Goal: Task Accomplishment & Management: Use online tool/utility

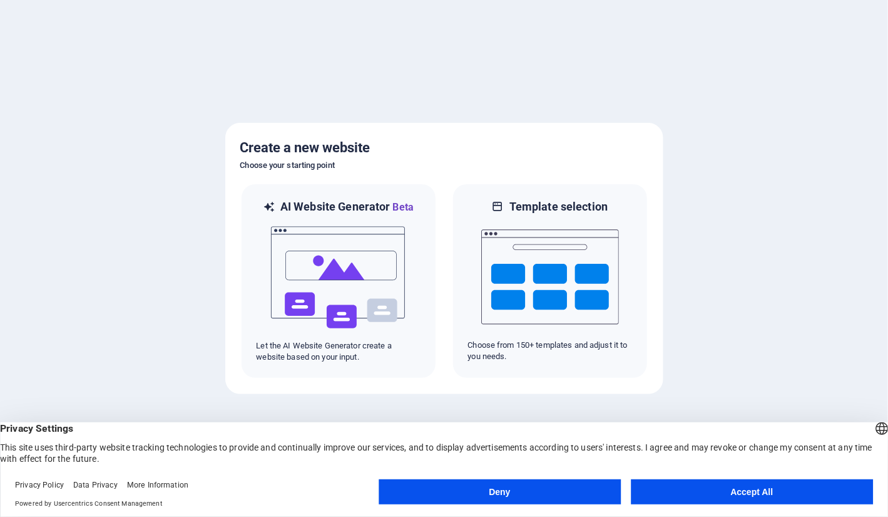
click at [776, 429] on span "Privacy Settings" at bounding box center [444, 428] width 888 height 13
click at [749, 486] on button "Accept All" at bounding box center [752, 491] width 242 height 25
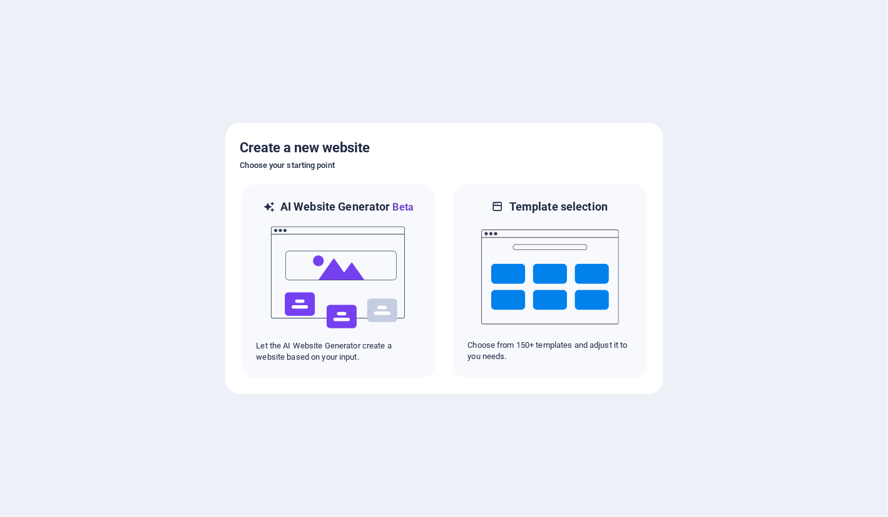
click at [780, 359] on div at bounding box center [444, 258] width 888 height 517
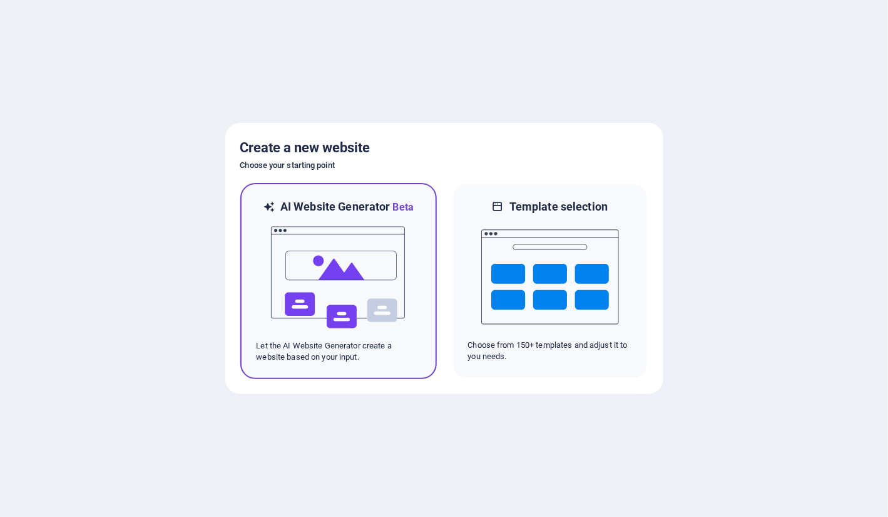
click at [334, 273] on img at bounding box center [339, 277] width 138 height 125
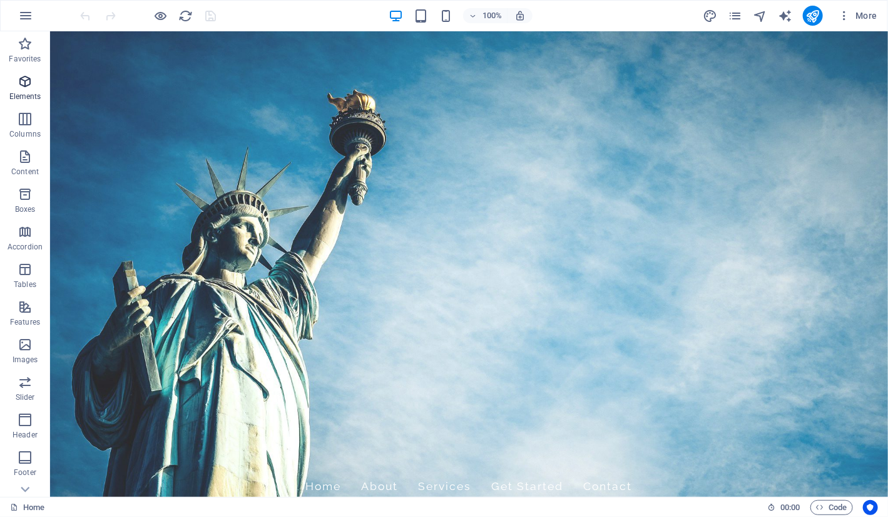
click at [31, 84] on icon "button" at bounding box center [25, 81] width 15 height 15
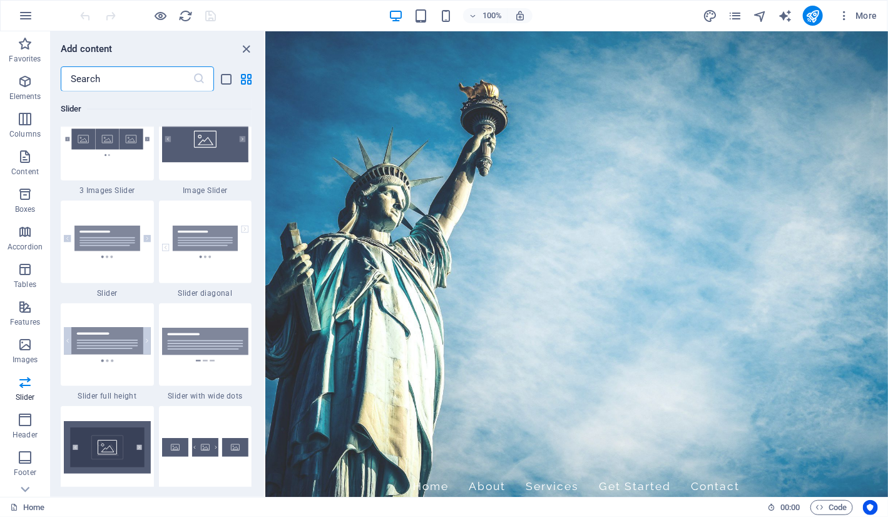
scroll to position [7105, 0]
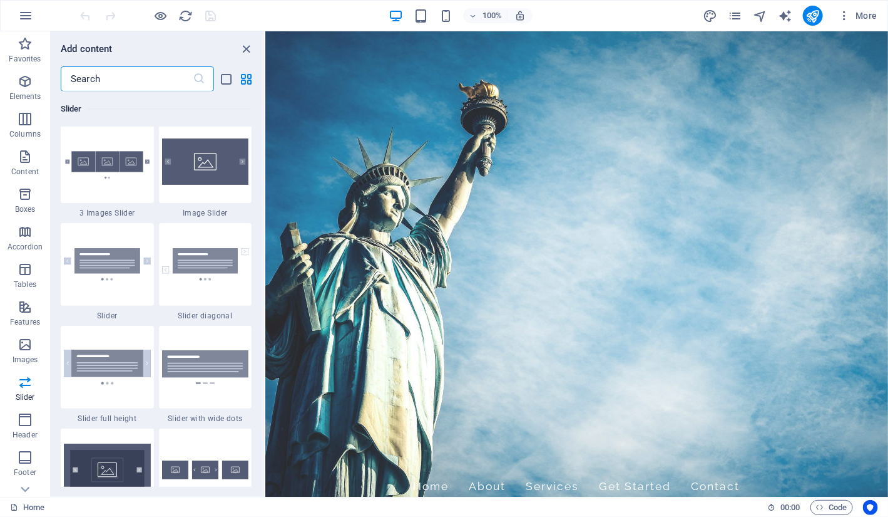
drag, startPoint x: 264, startPoint y: 105, endPoint x: 5, endPoint y: 296, distance: 321.5
click at [264, 326] on button at bounding box center [264, 263] width 1 height 465
drag, startPoint x: 260, startPoint y: 325, endPoint x: 259, endPoint y: 315, distance: 10.1
click at [259, 315] on div "Favorites 1 Star Headline 1 Star Container Elements 1 Star Headline 1 Star Text…" at bounding box center [158, 288] width 214 height 395
click at [265, 322] on button at bounding box center [264, 263] width 1 height 465
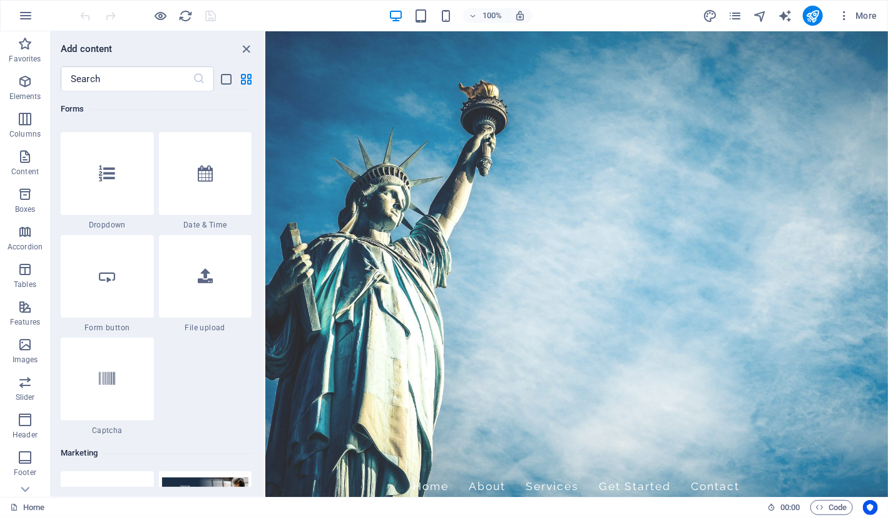
scroll to position [9878, 0]
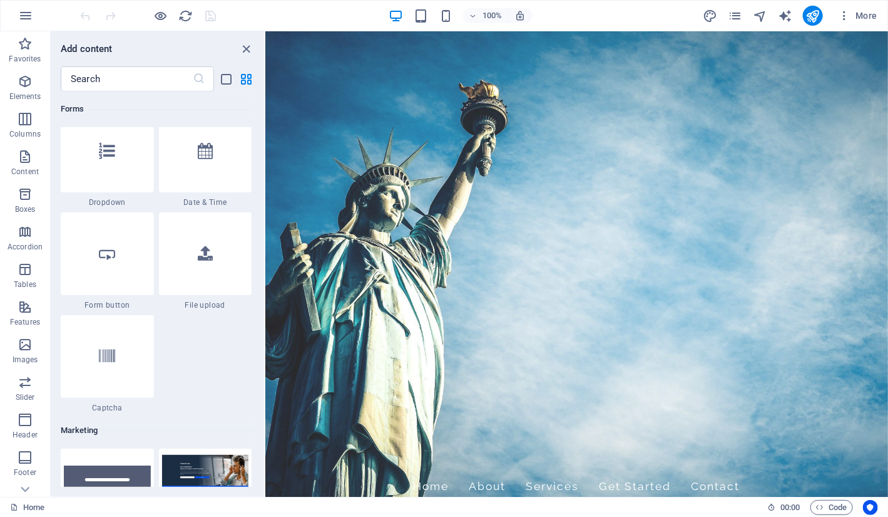
drag, startPoint x: 264, startPoint y: 322, endPoint x: 4, endPoint y: 379, distance: 265.4
click at [264, 413] on button at bounding box center [264, 263] width 1 height 465
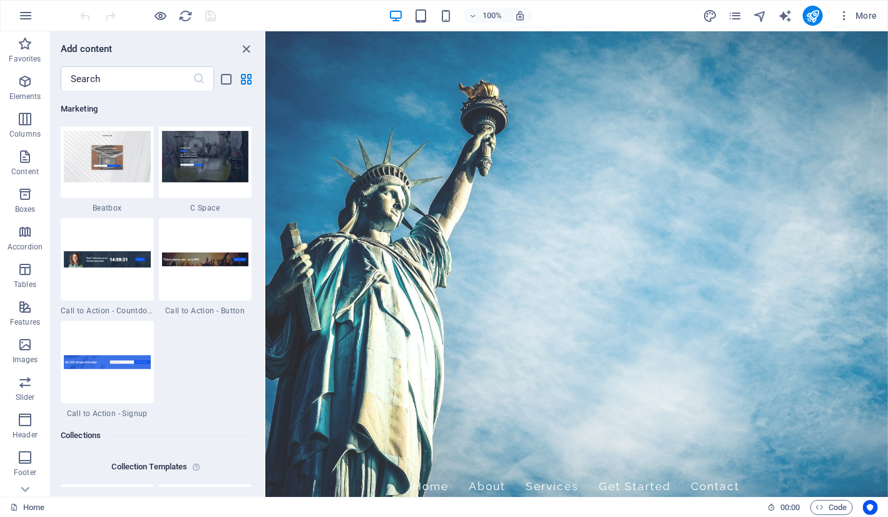
scroll to position [11247, 0]
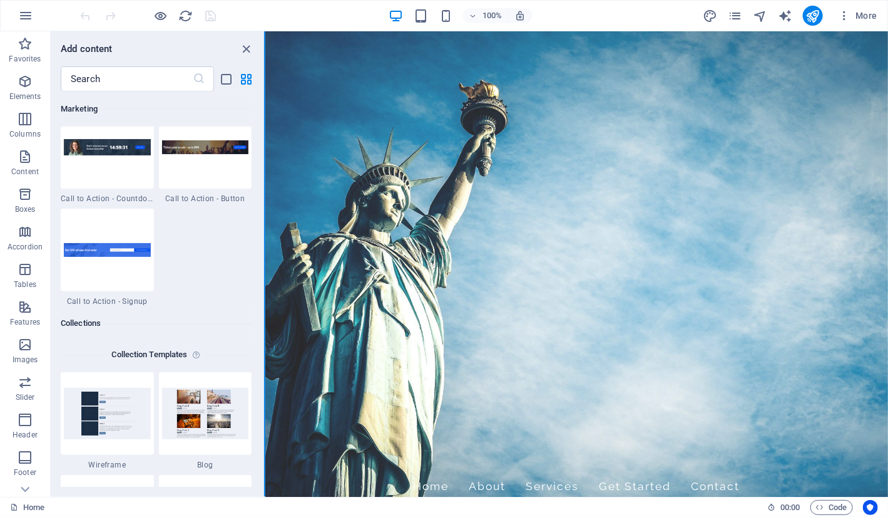
click at [264, 455] on button at bounding box center [264, 263] width 1 height 465
click at [260, 458] on div "Favorites 1 Star Headline 1 Star Container Elements 1 Star Headline 1 Star Text…" at bounding box center [158, 288] width 214 height 395
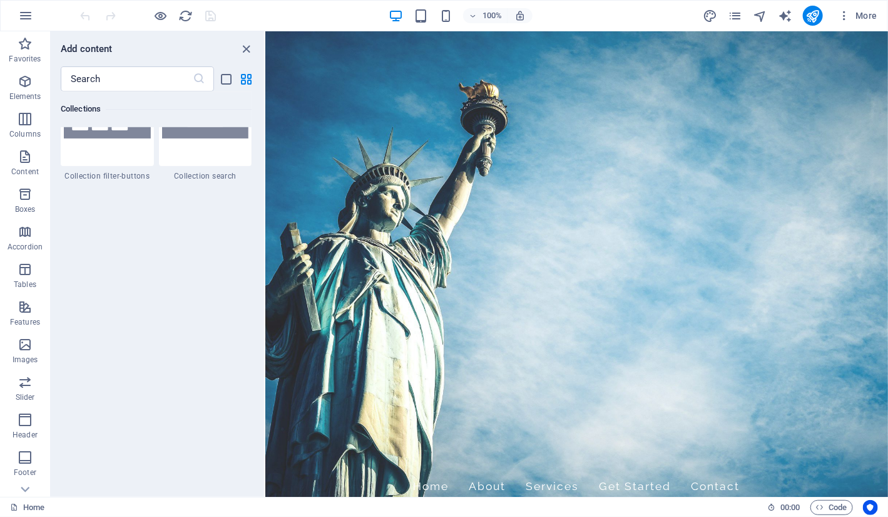
scroll to position [11999, 0]
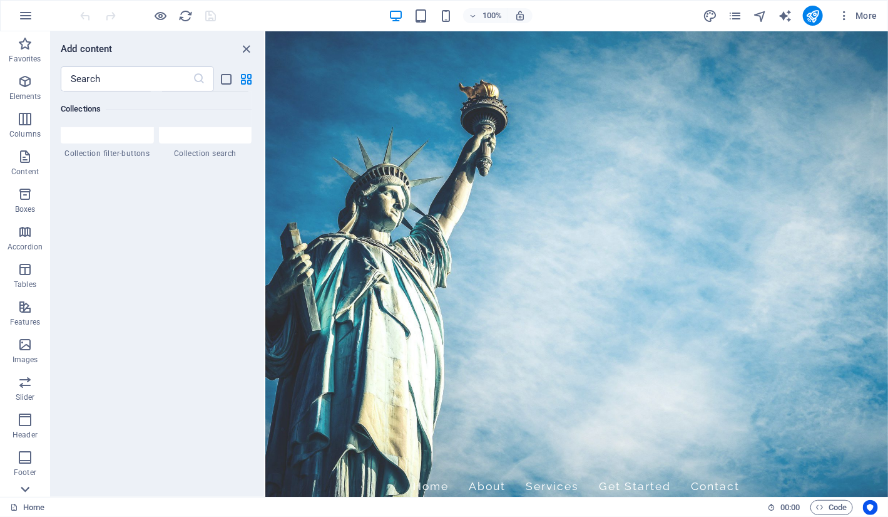
click at [30, 488] on icon at bounding box center [25, 489] width 18 height 18
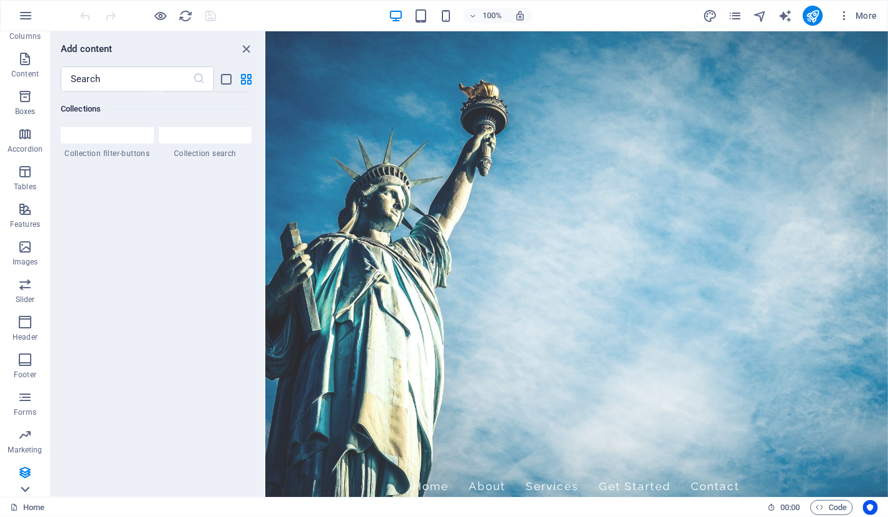
click at [30, 488] on div "Favorites Elements Columns Content Boxes Accordion Tables Features Images Slide…" at bounding box center [25, 263] width 50 height 465
click at [30, 488] on p "Collections" at bounding box center [25, 487] width 38 height 10
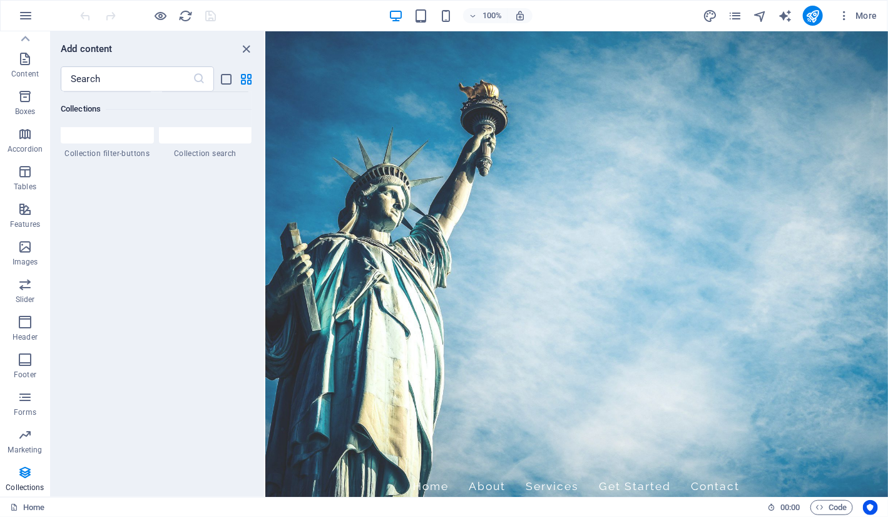
click at [30, 488] on p "Collections" at bounding box center [25, 487] width 38 height 10
click at [106, 354] on div "Favorites 1 Star Headline 1 Star Container Elements 1 Star Headline 1 Star Text…" at bounding box center [158, 288] width 214 height 395
click at [248, 46] on icon "close panel" at bounding box center [247, 49] width 14 height 14
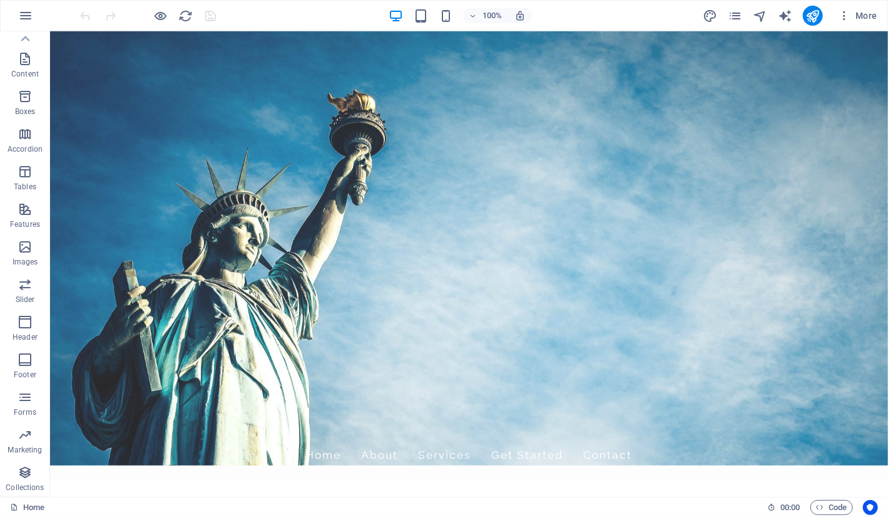
scroll to position [0, 0]
